Goal: Use online tool/utility: Utilize a website feature to perform a specific function

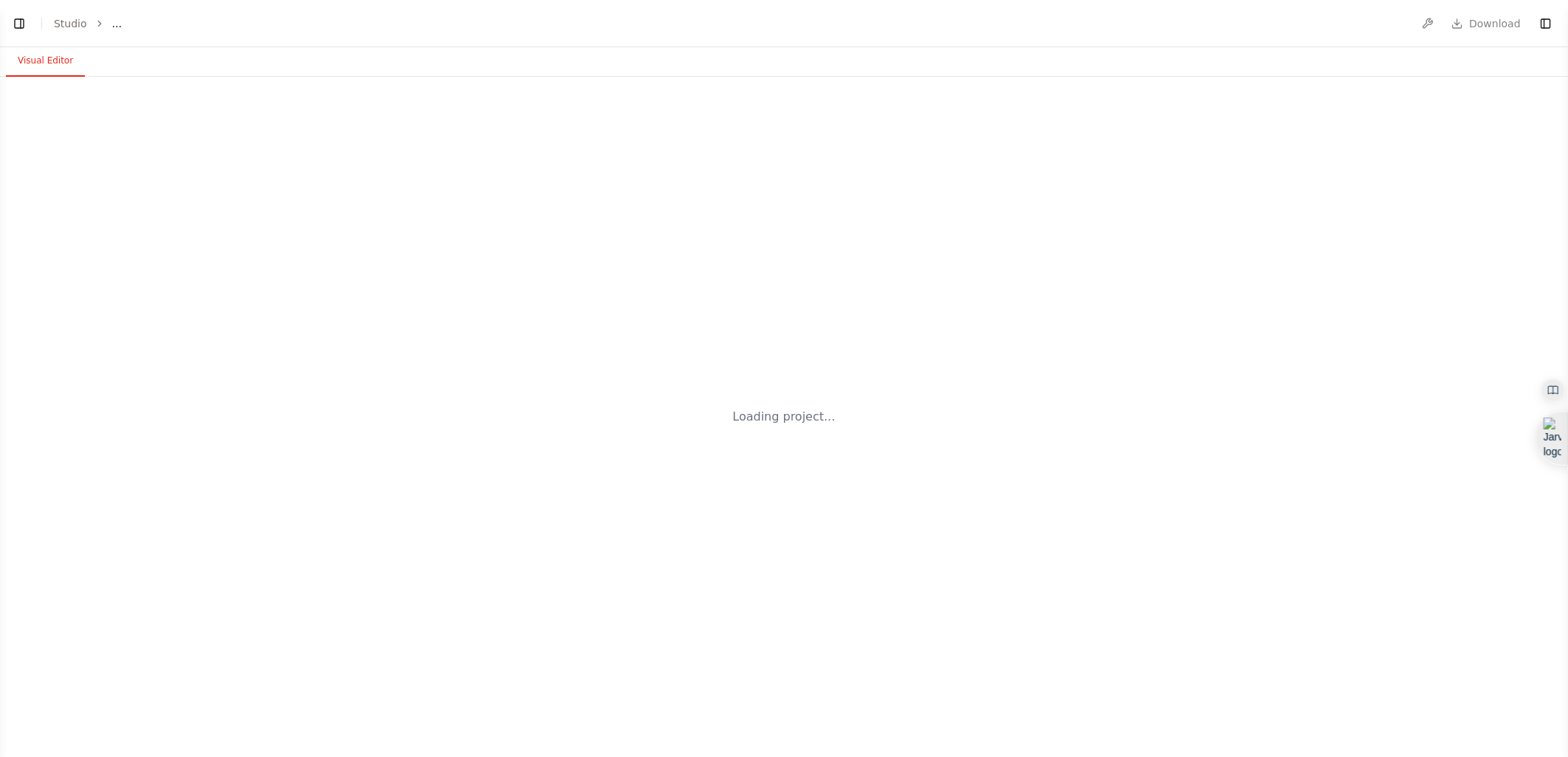
select select "****"
